Goal: Task Accomplishment & Management: Manage account settings

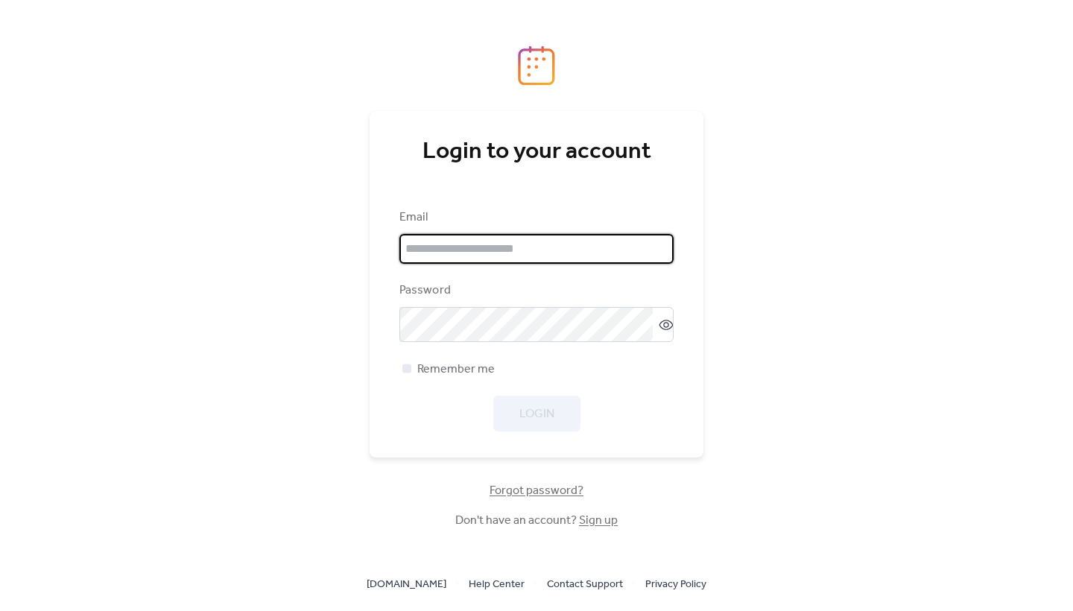
type input "**********"
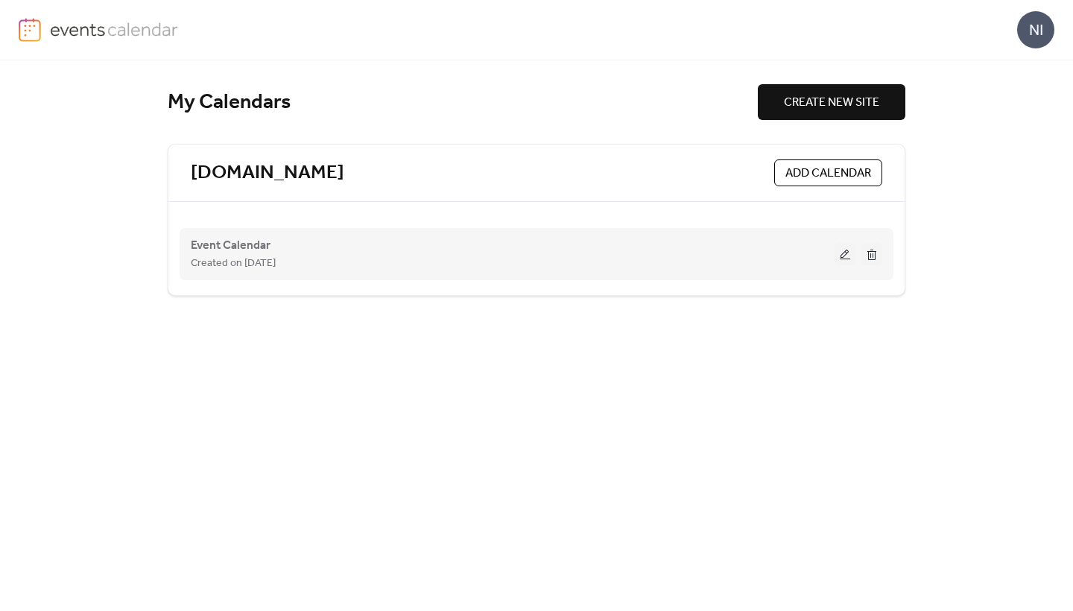
click at [235, 256] on span "Created on [DATE]" at bounding box center [233, 264] width 85 height 18
click at [839, 253] on button at bounding box center [844, 254] width 21 height 22
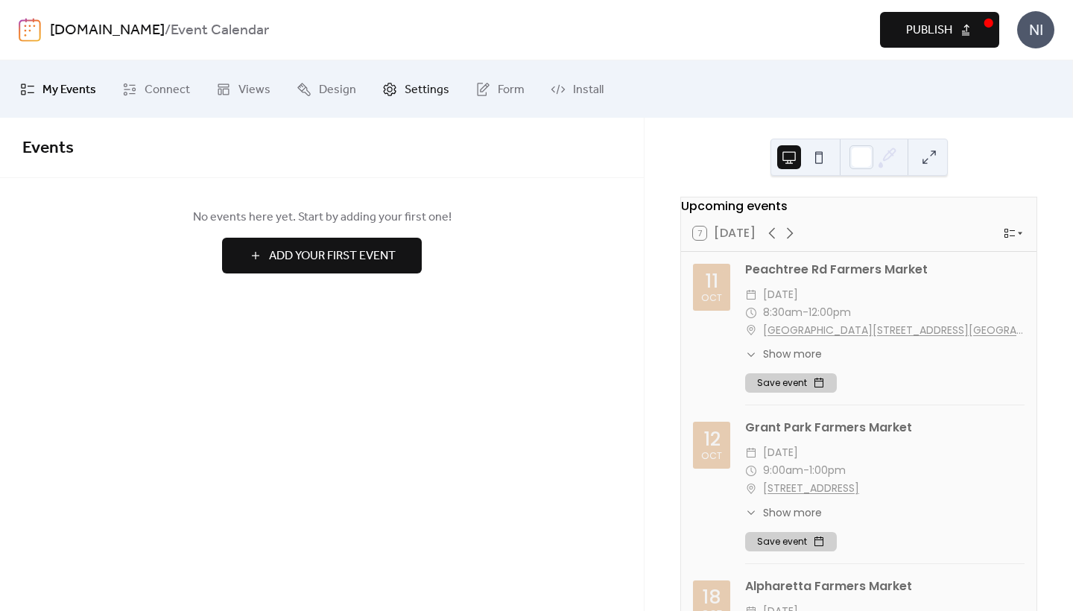
click at [430, 82] on span "Settings" at bounding box center [426, 89] width 45 height 23
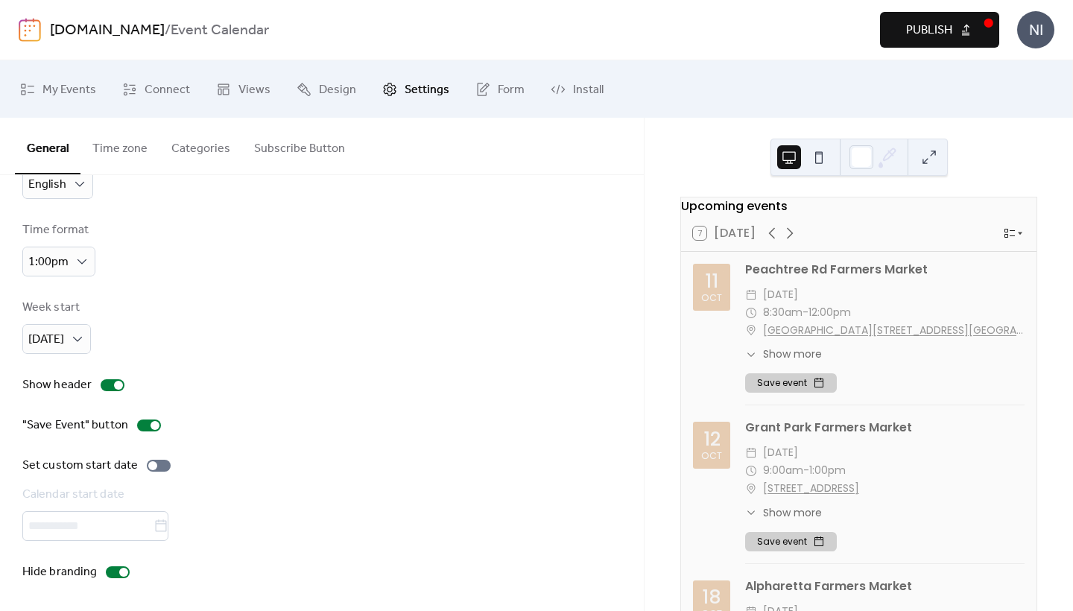
scroll to position [66, 0]
click at [196, 145] on button "Categories" at bounding box center [200, 145] width 83 height 55
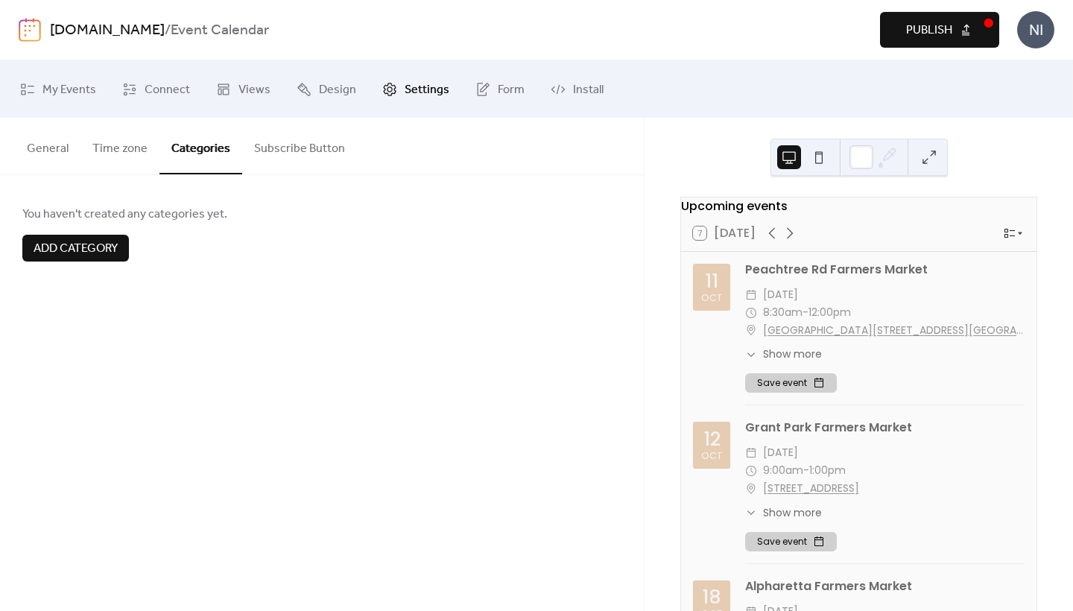
click at [294, 145] on button "Subscribe Button" at bounding box center [299, 145] width 115 height 55
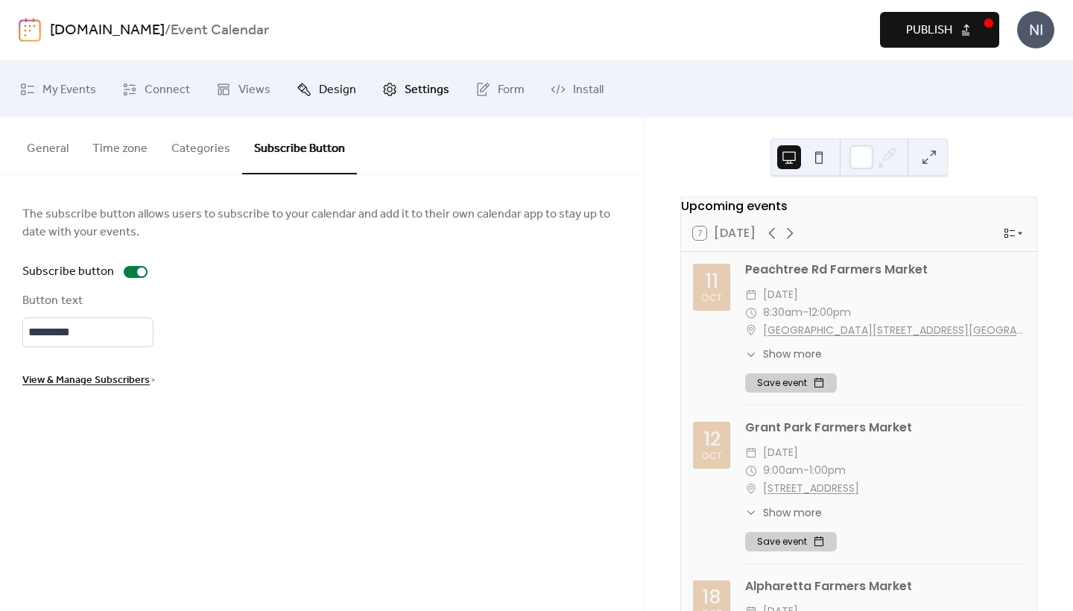
click at [346, 89] on span "Design" at bounding box center [337, 89] width 37 height 23
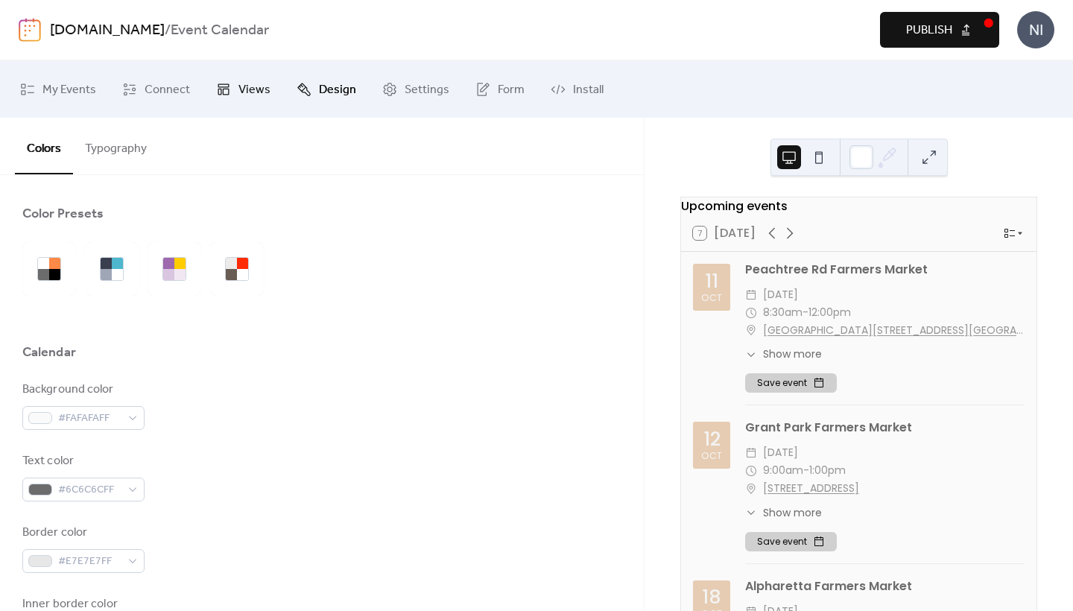
click at [238, 91] on span "Views" at bounding box center [254, 89] width 32 height 23
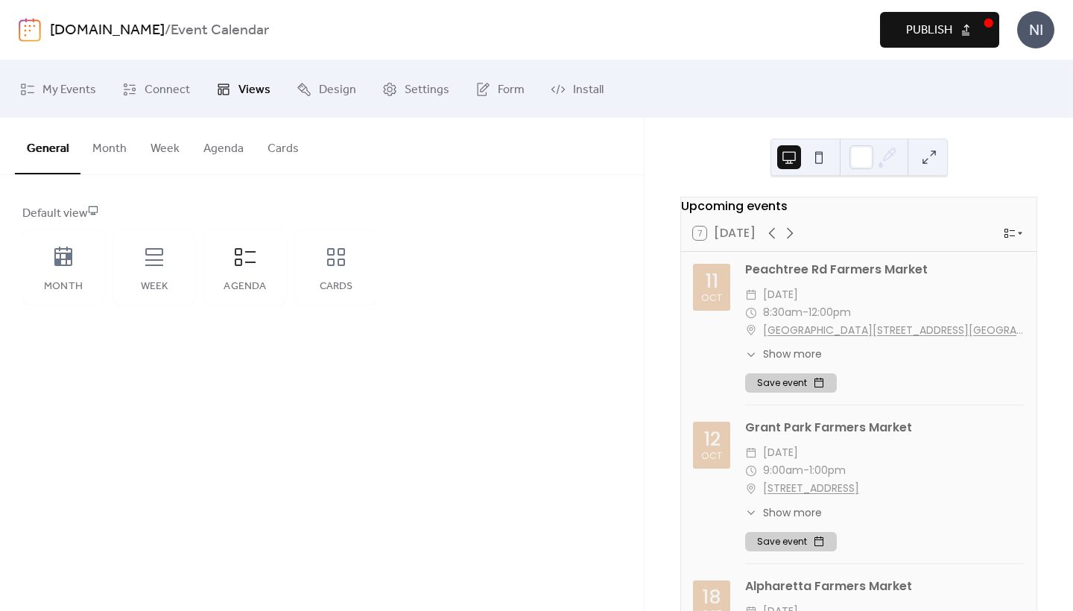
click at [117, 156] on button "Month" at bounding box center [109, 145] width 58 height 55
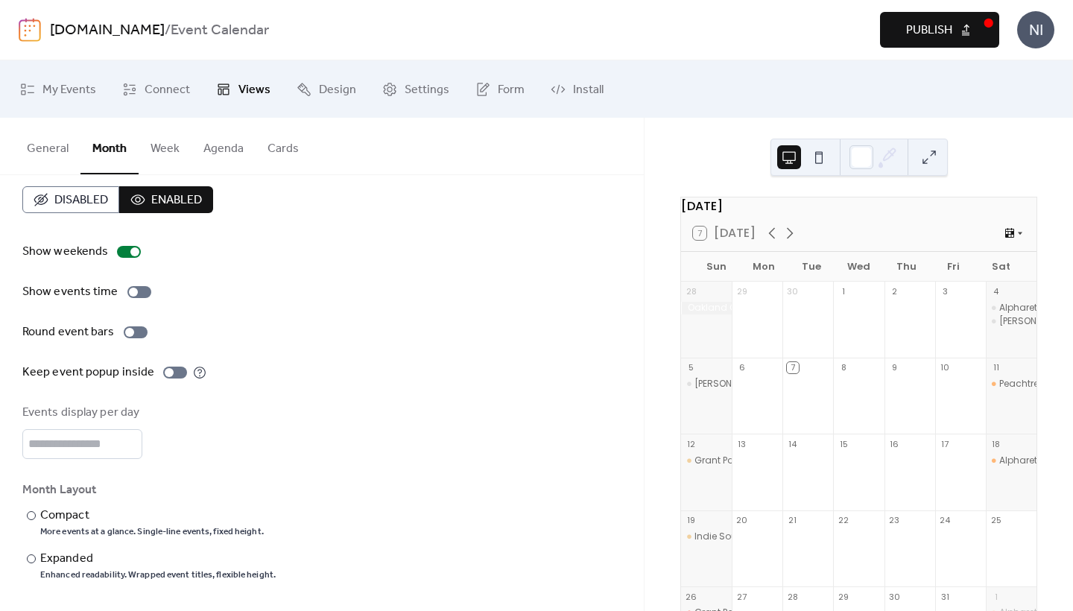
scroll to position [24, 0]
click at [162, 148] on button "Week" at bounding box center [165, 145] width 53 height 55
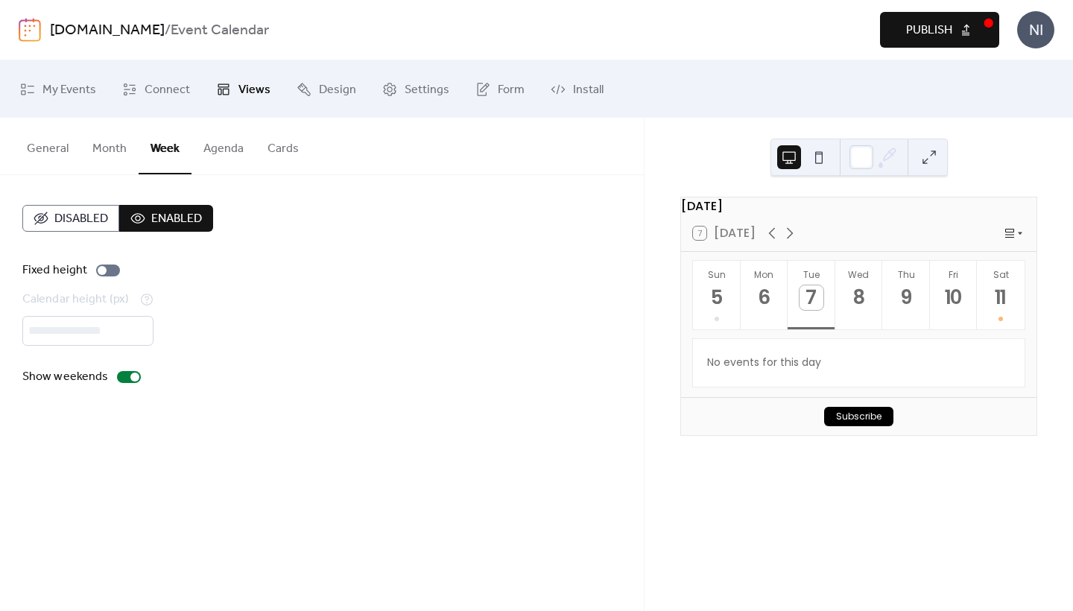
click at [225, 147] on button "Agenda" at bounding box center [223, 145] width 64 height 55
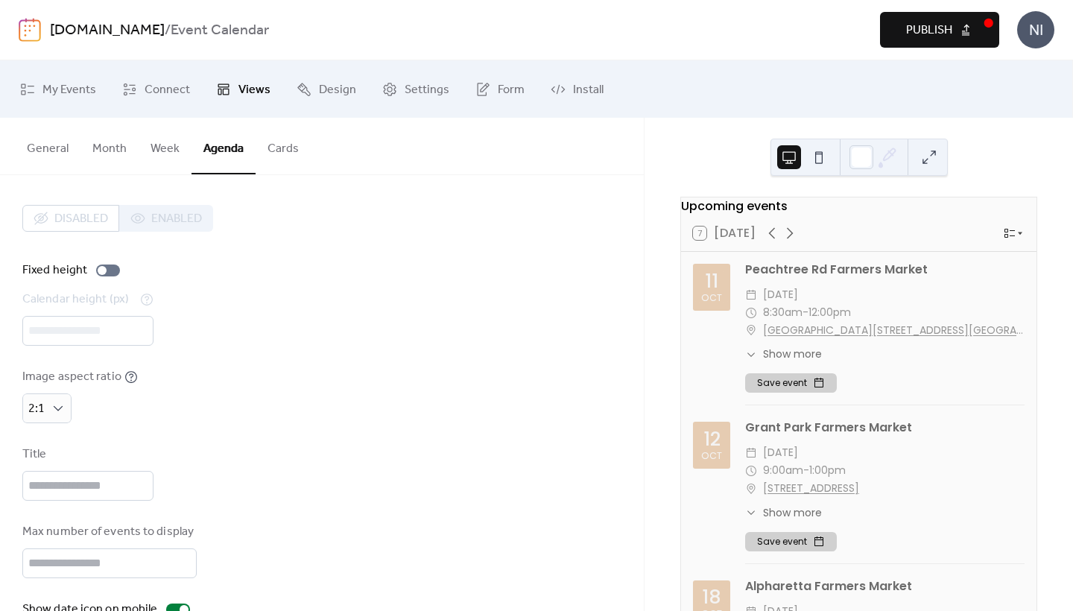
click at [165, 147] on button "Week" at bounding box center [165, 145] width 53 height 55
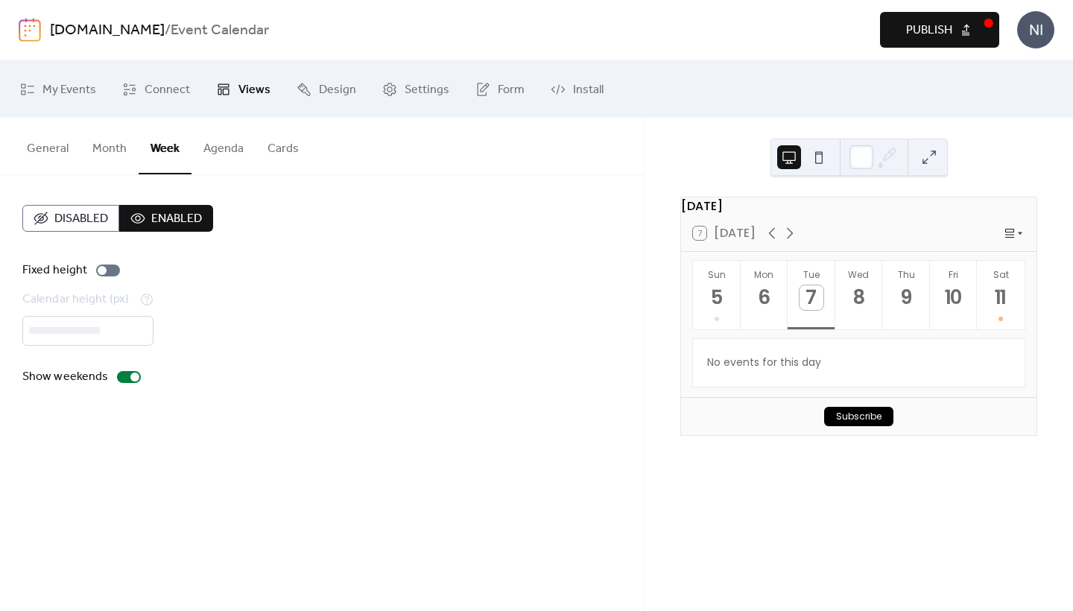
click at [224, 148] on button "Agenda" at bounding box center [223, 145] width 64 height 55
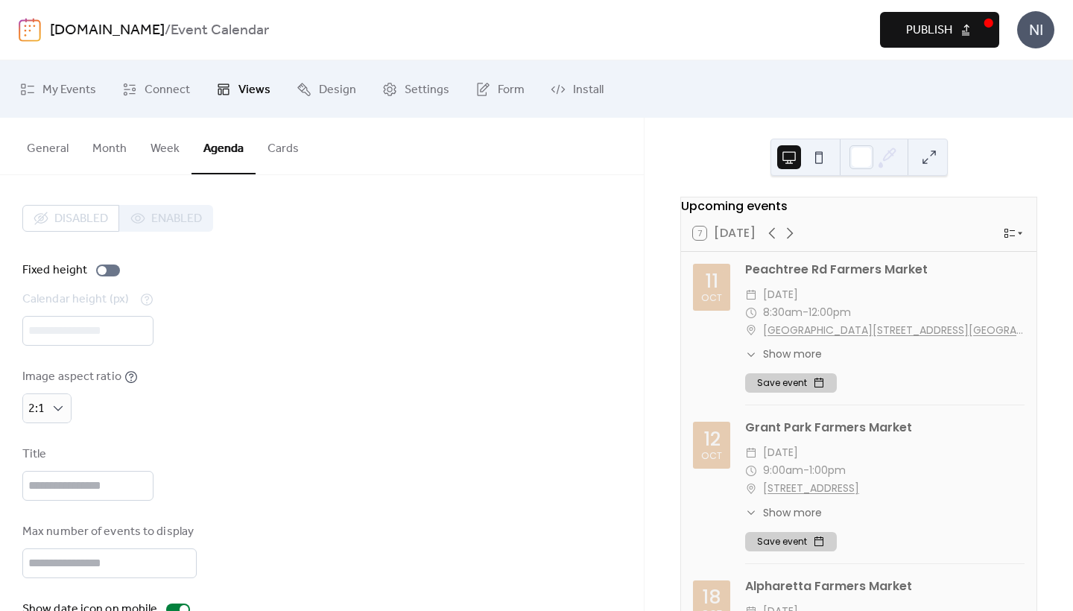
click at [107, 147] on button "Month" at bounding box center [109, 145] width 58 height 55
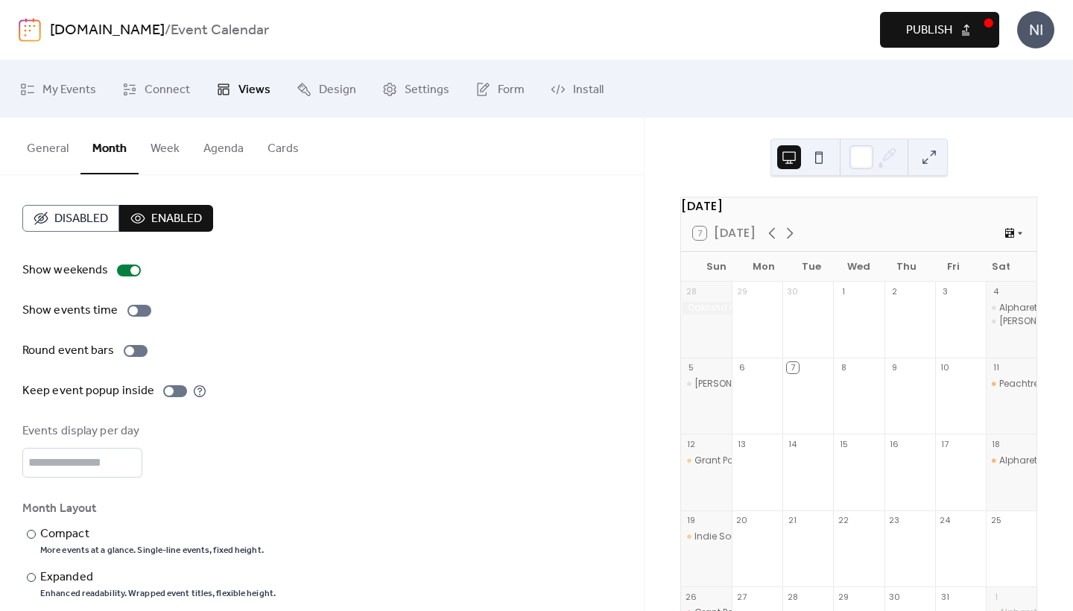
click at [238, 148] on button "Agenda" at bounding box center [223, 145] width 64 height 55
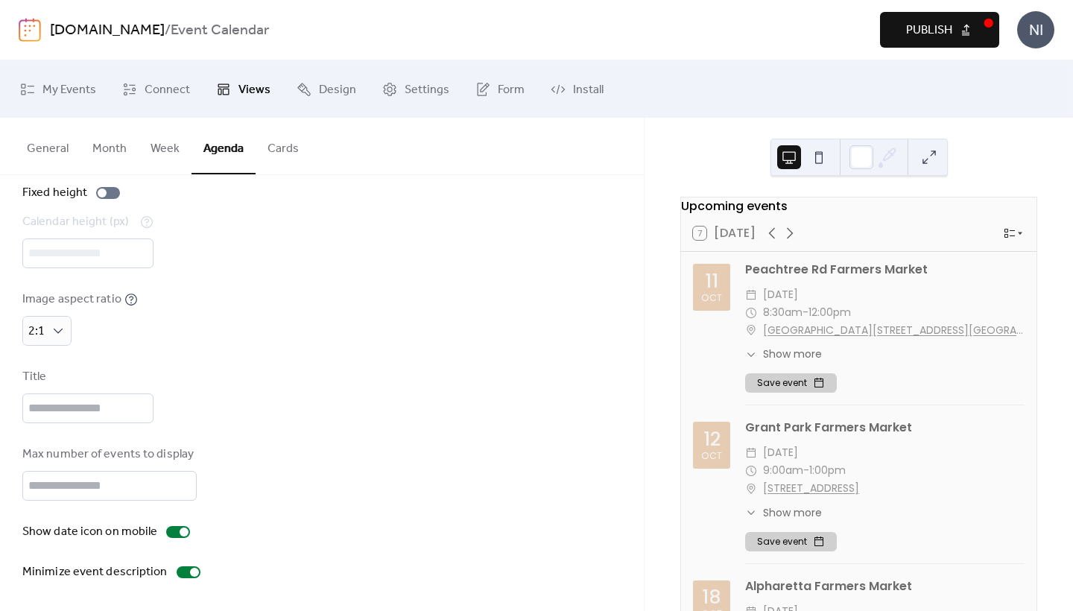
scroll to position [90, 0]
click at [53, 393] on div "1:1" at bounding box center [54, 386] width 65 height 30
click at [52, 418] on span "Original" at bounding box center [54, 416] width 41 height 18
click at [180, 480] on input "**" at bounding box center [109, 486] width 174 height 30
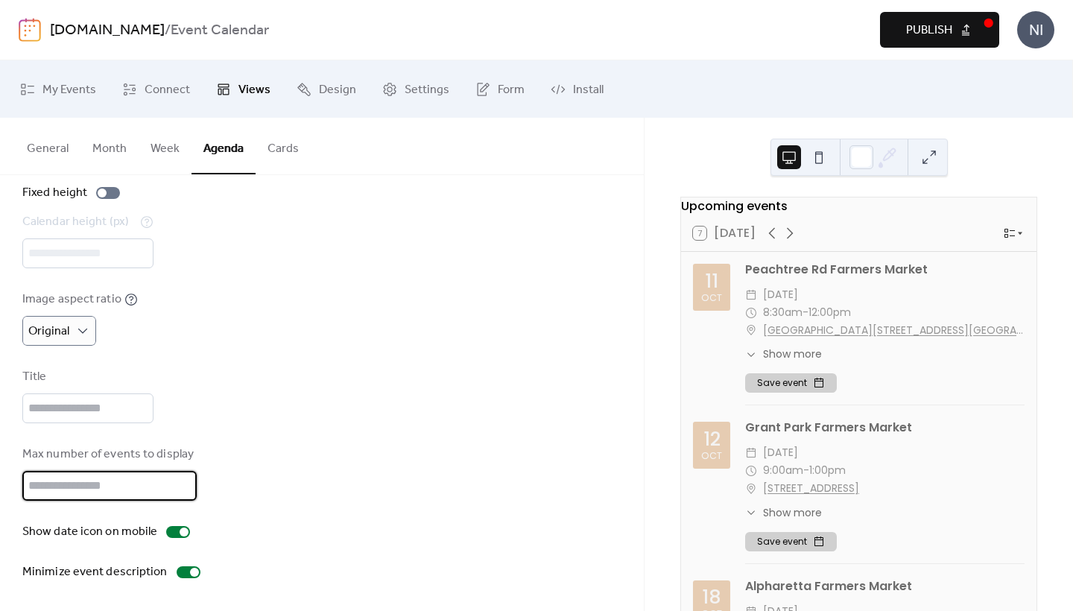
click at [180, 480] on input "**" at bounding box center [109, 486] width 174 height 30
drag, startPoint x: 97, startPoint y: 490, endPoint x: 0, endPoint y: 473, distance: 98.3
click at [0, 473] on div "Disabled Enabled Fixed height Calendar height (px) *** Image aspect ratio Origi…" at bounding box center [322, 354] width 644 height 513
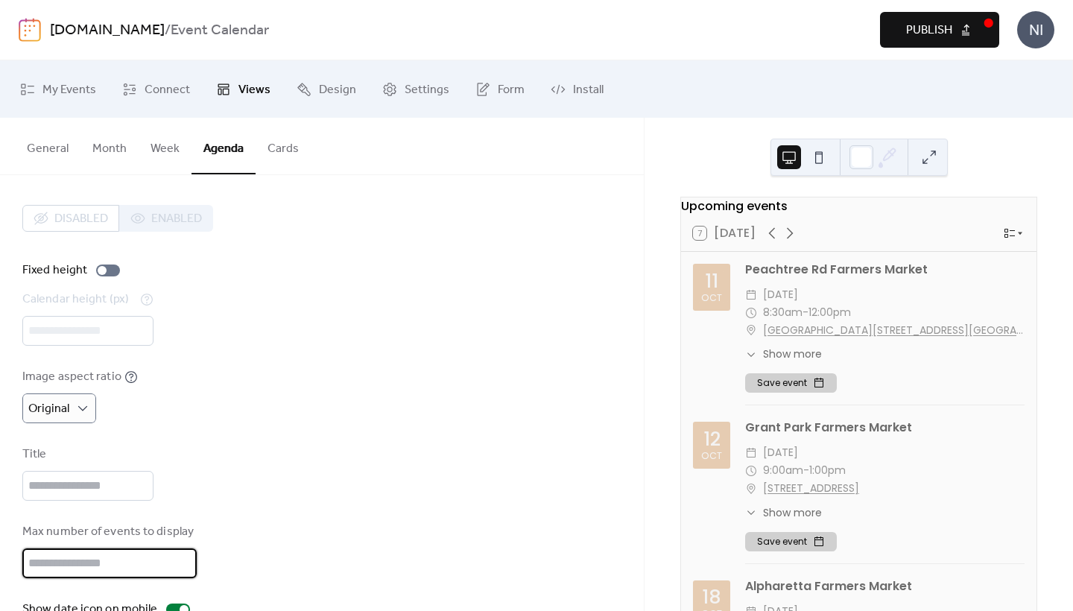
scroll to position [0, 0]
click at [100, 270] on div at bounding box center [102, 270] width 9 height 9
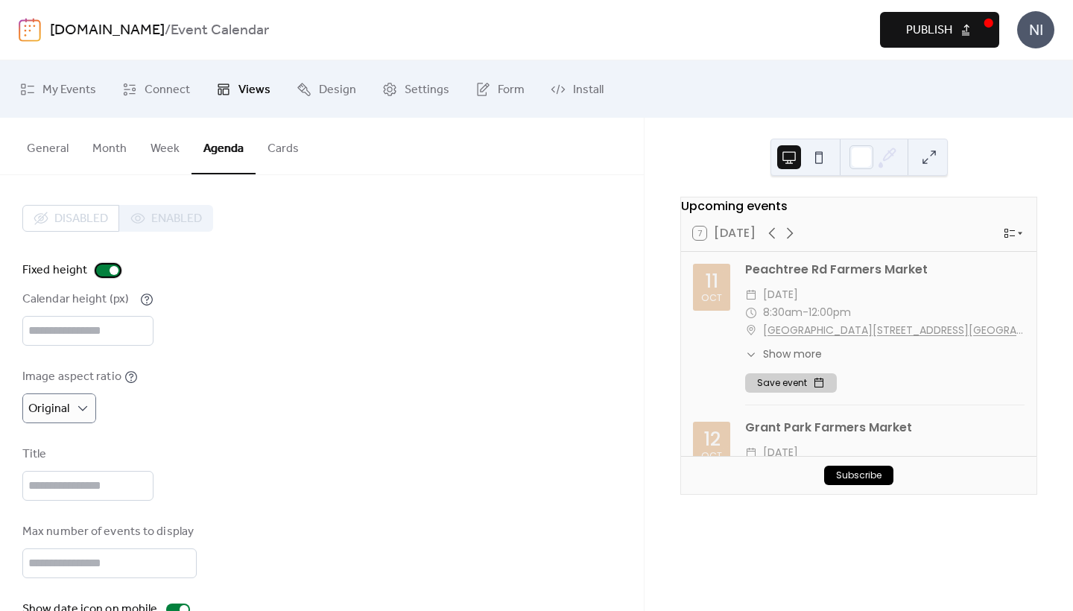
click at [100, 270] on div at bounding box center [108, 270] width 24 height 12
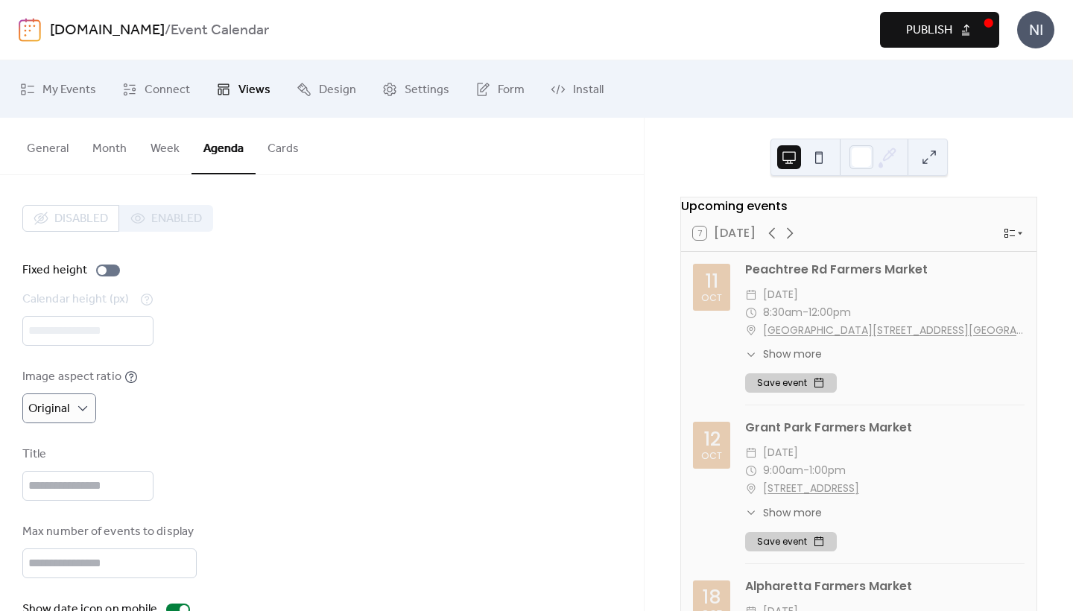
click at [930, 159] on button at bounding box center [929, 157] width 24 height 24
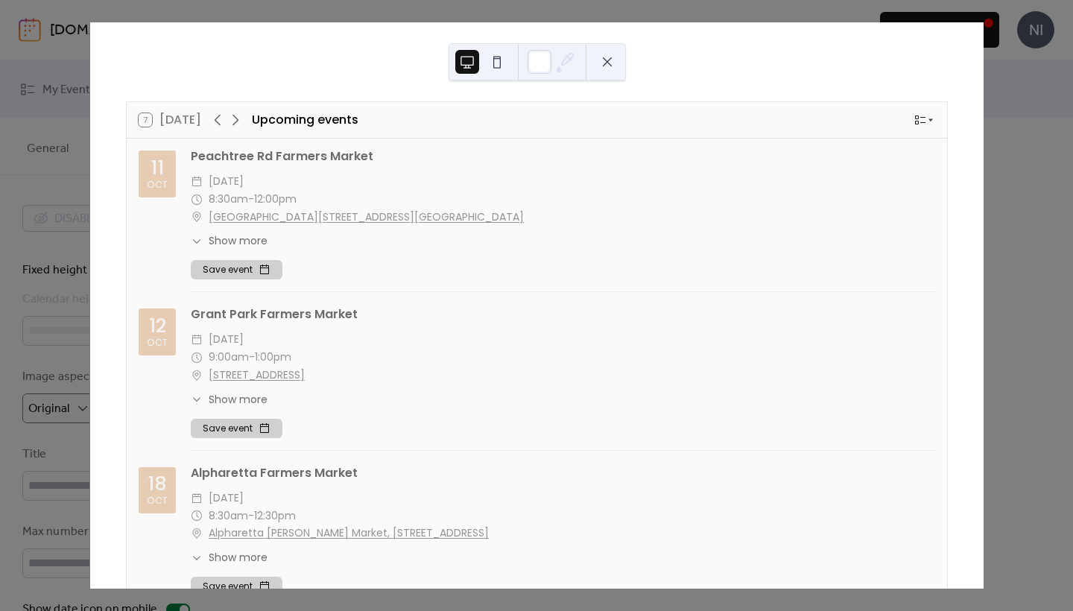
click at [603, 66] on button at bounding box center [607, 62] width 24 height 24
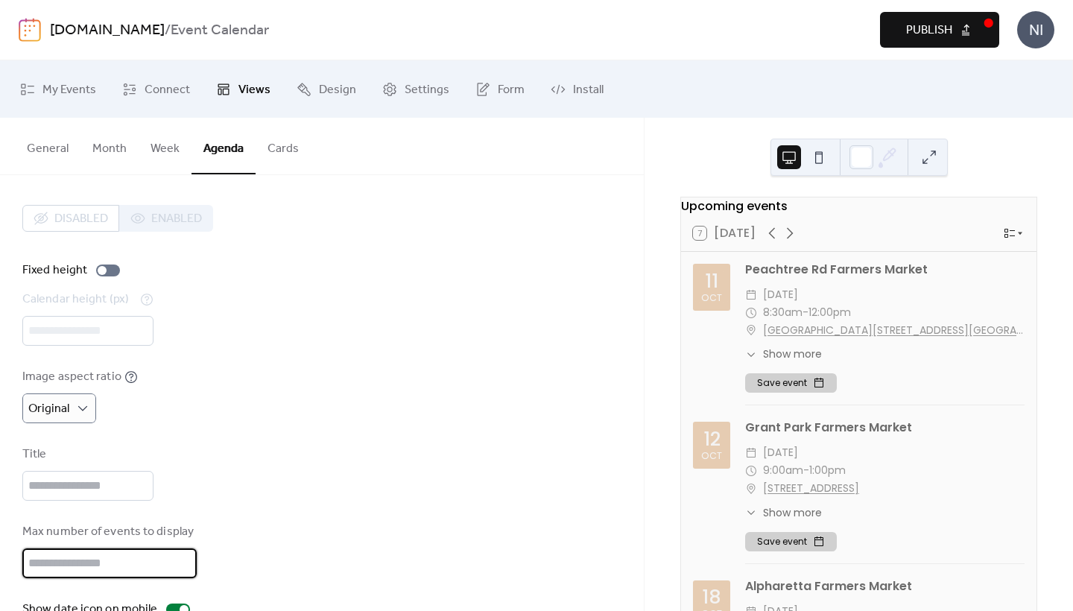
drag, startPoint x: 36, startPoint y: 577, endPoint x: 6, endPoint y: 574, distance: 30.7
click at [6, 574] on div "Disabled Enabled Fixed height Calendar height (px) *** Image aspect ratio Origi…" at bounding box center [322, 431] width 644 height 513
type input "*"
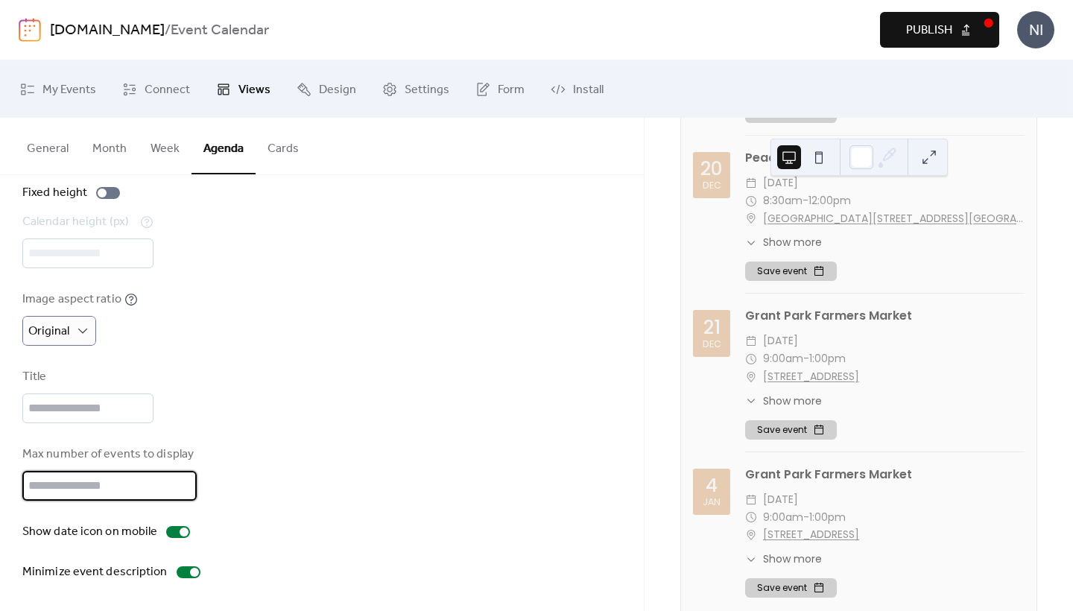
scroll to position [3856, 0]
type input "**"
click at [937, 29] on span "Publish" at bounding box center [929, 31] width 46 height 18
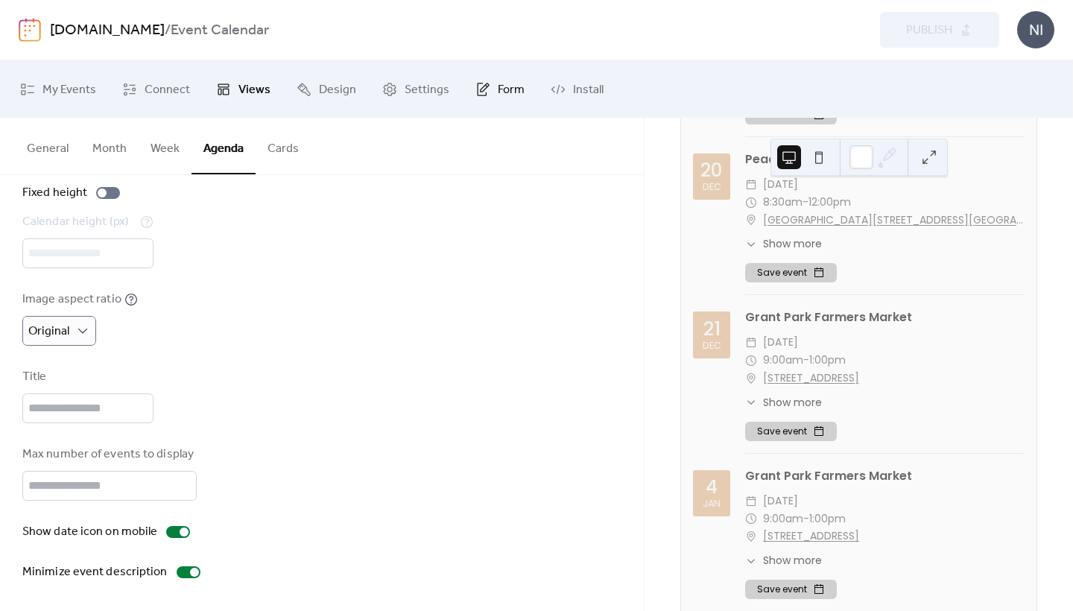
click at [498, 89] on span "Form" at bounding box center [511, 89] width 27 height 23
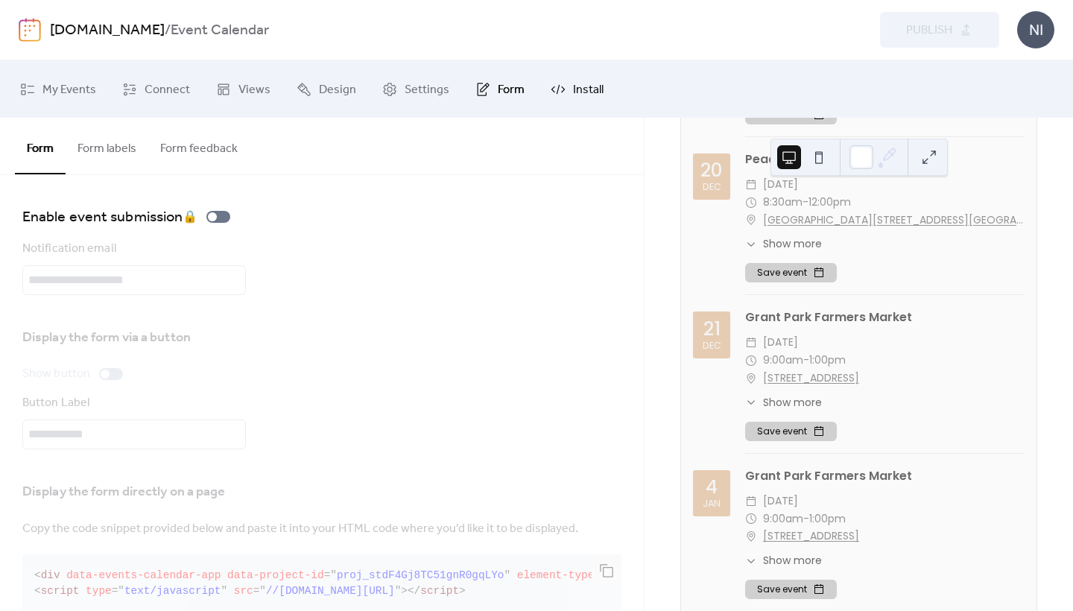
click at [594, 83] on span "Install" at bounding box center [588, 89] width 31 height 23
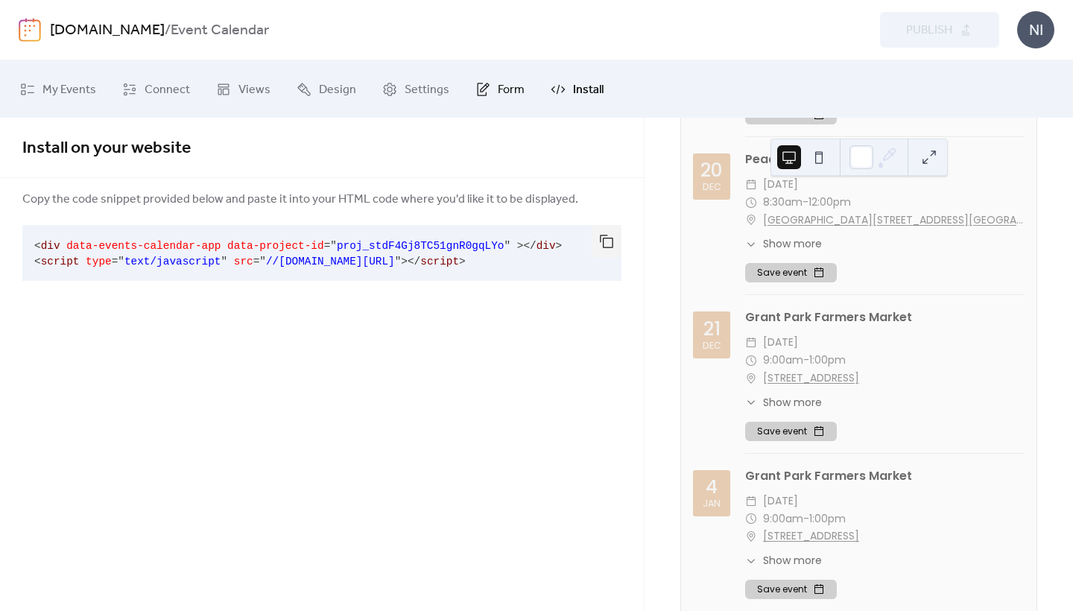
click at [510, 87] on span "Form" at bounding box center [511, 89] width 27 height 23
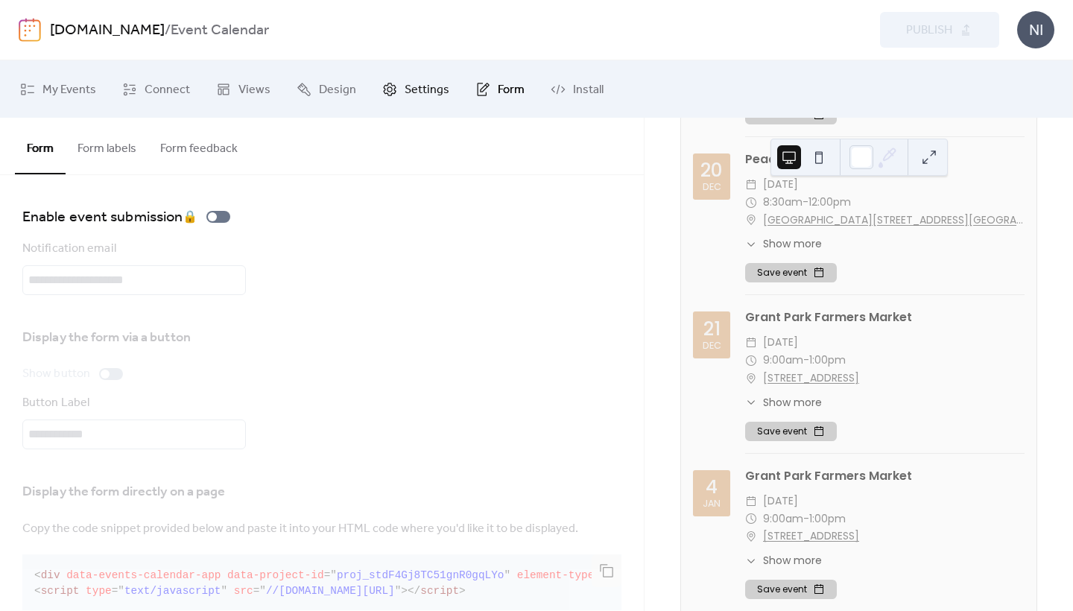
click at [404, 88] on span "Settings" at bounding box center [426, 89] width 45 height 23
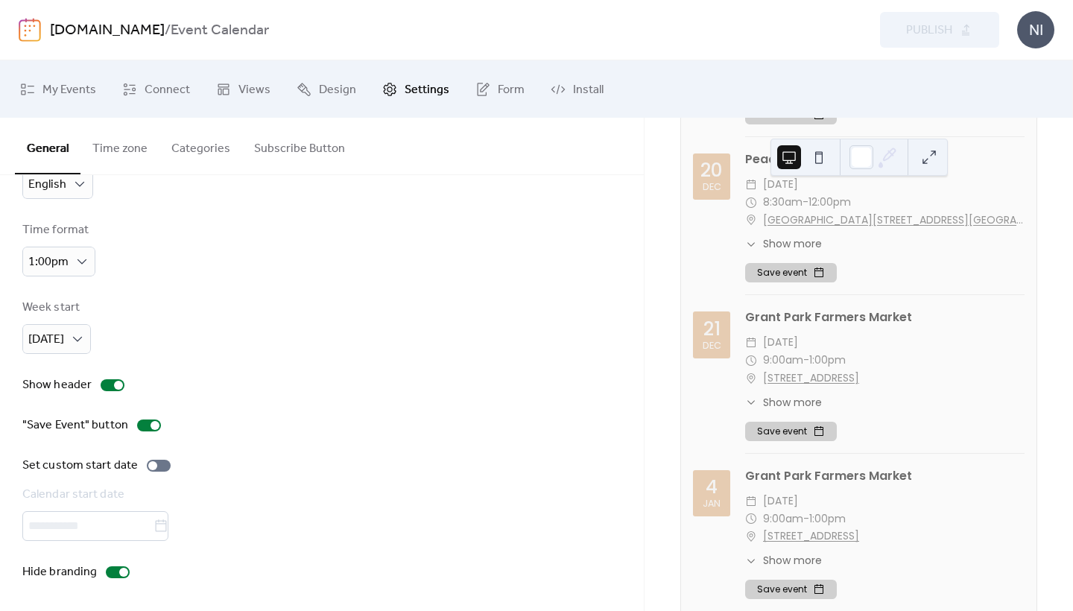
scroll to position [66, 0]
click at [115, 153] on button "Time zone" at bounding box center [119, 145] width 79 height 55
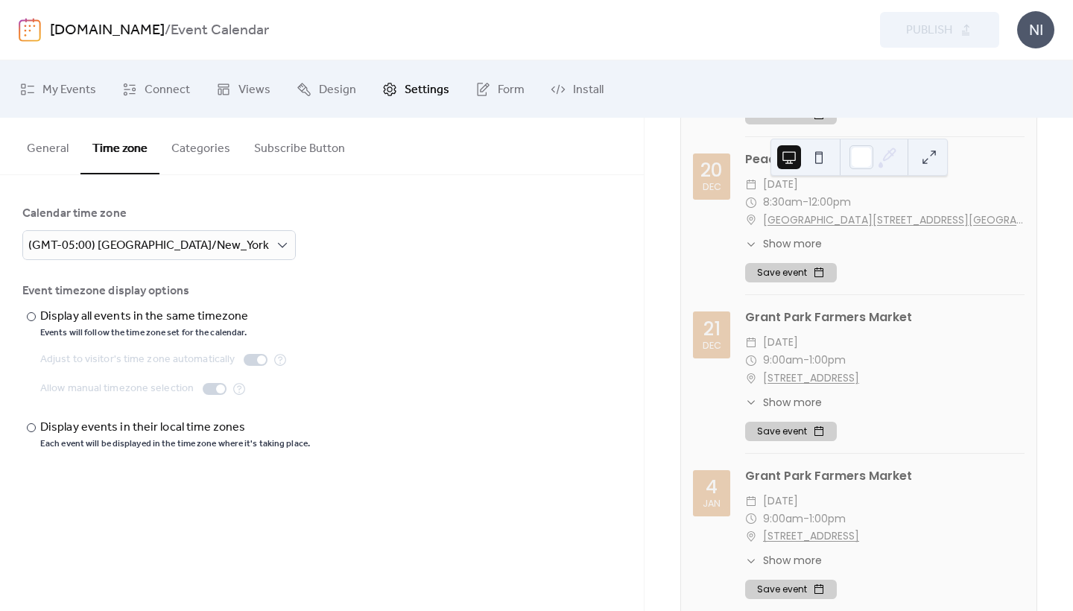
click at [200, 153] on button "Categories" at bounding box center [200, 145] width 83 height 55
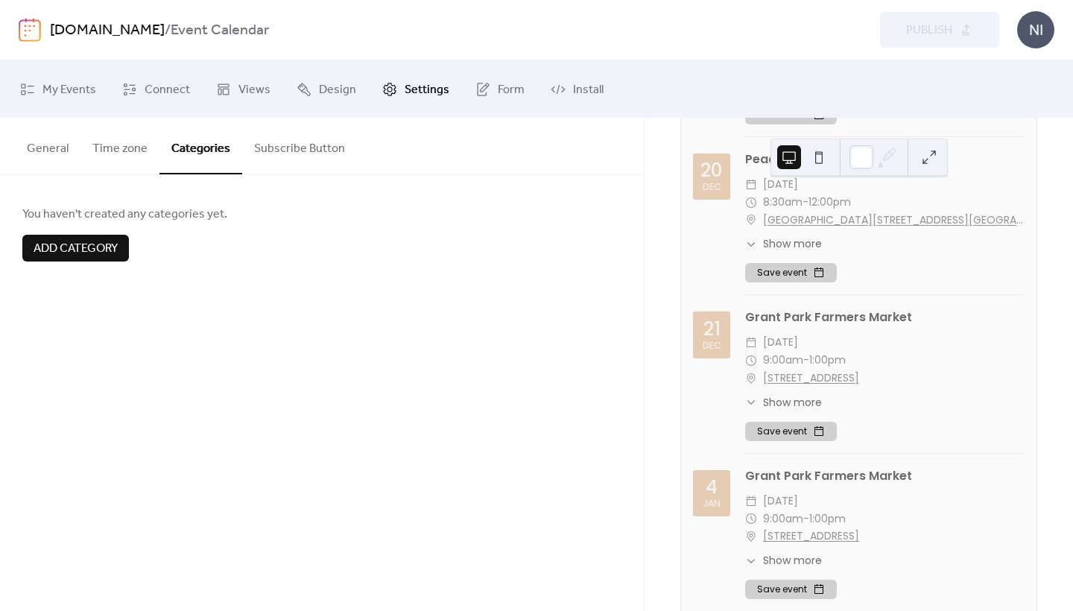
click at [271, 149] on button "Subscribe Button" at bounding box center [299, 145] width 115 height 55
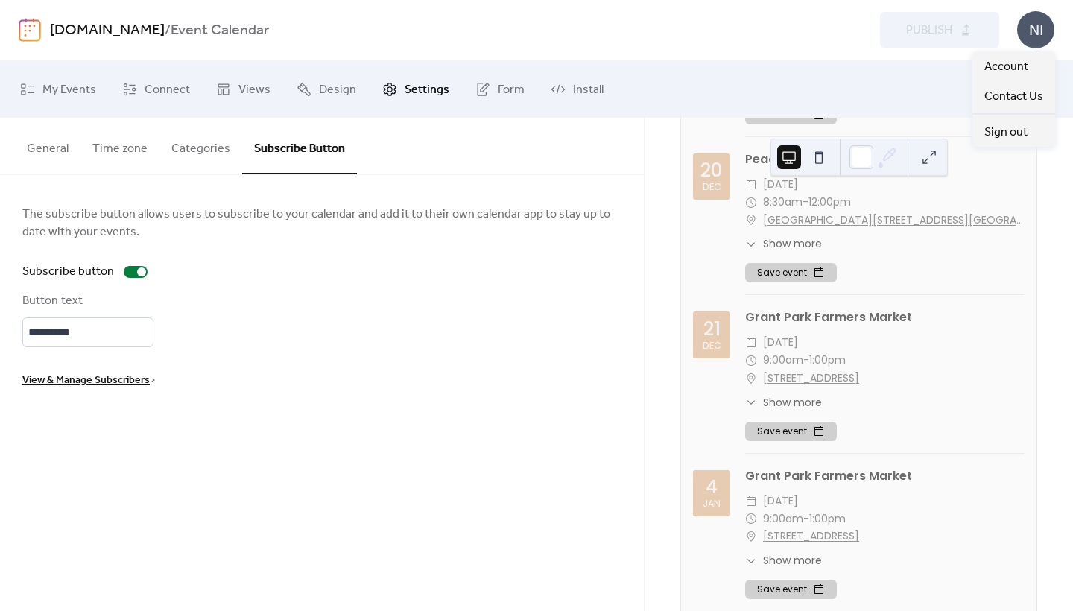
click at [1041, 33] on div "NI" at bounding box center [1035, 29] width 37 height 37
click at [1010, 141] on span "Sign out" at bounding box center [1005, 133] width 43 height 18
